Goal: Information Seeking & Learning: Find specific fact

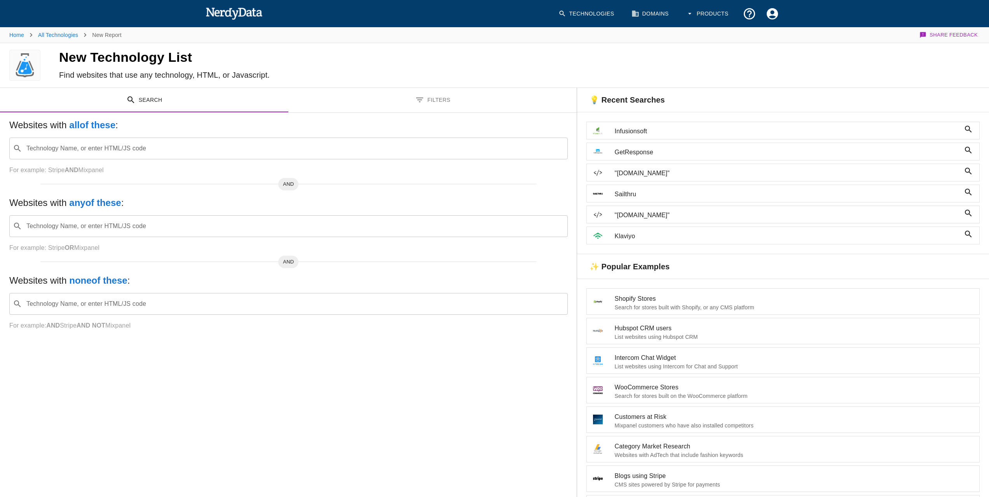
click at [192, 146] on input "Technology Name, or enter HTML/JS code" at bounding box center [294, 148] width 539 height 15
paste input "BluedotEmail"
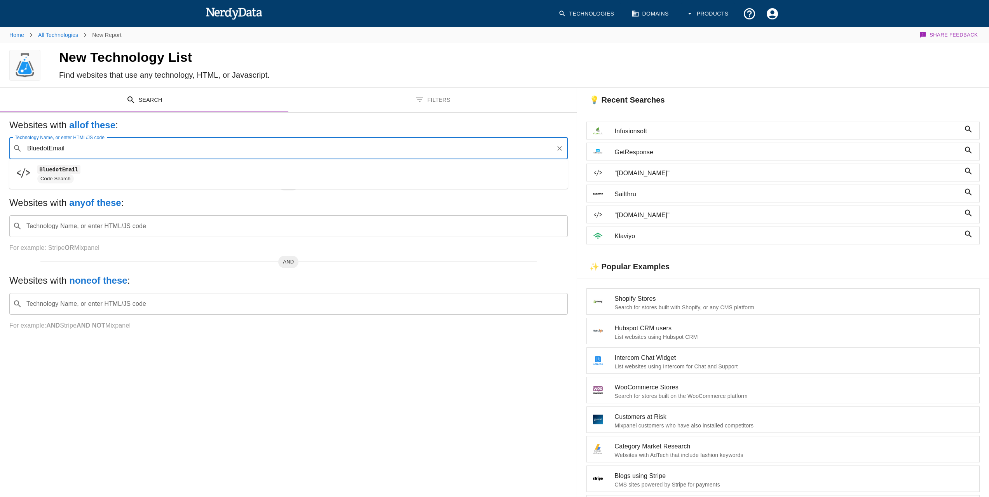
click at [153, 176] on span "Code Search" at bounding box center [299, 178] width 524 height 9
type input "BluedotEmail"
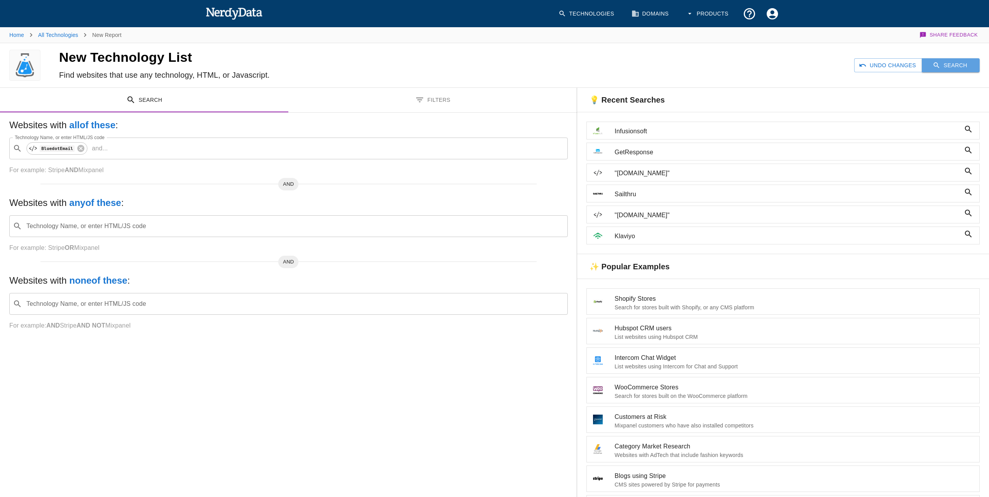
click at [952, 68] on button "Search" at bounding box center [950, 65] width 58 height 14
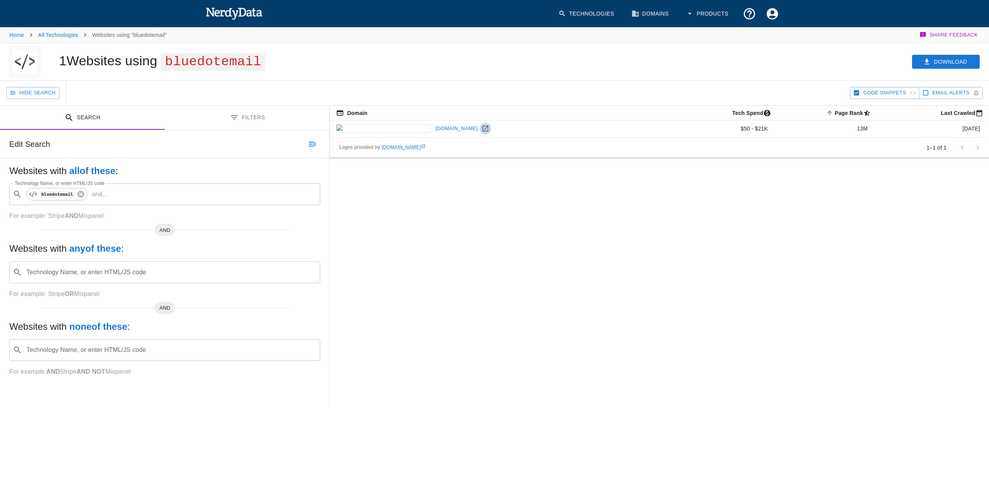
click at [481, 129] on icon at bounding box center [485, 129] width 8 height 8
